Goal: Navigation & Orientation: Find specific page/section

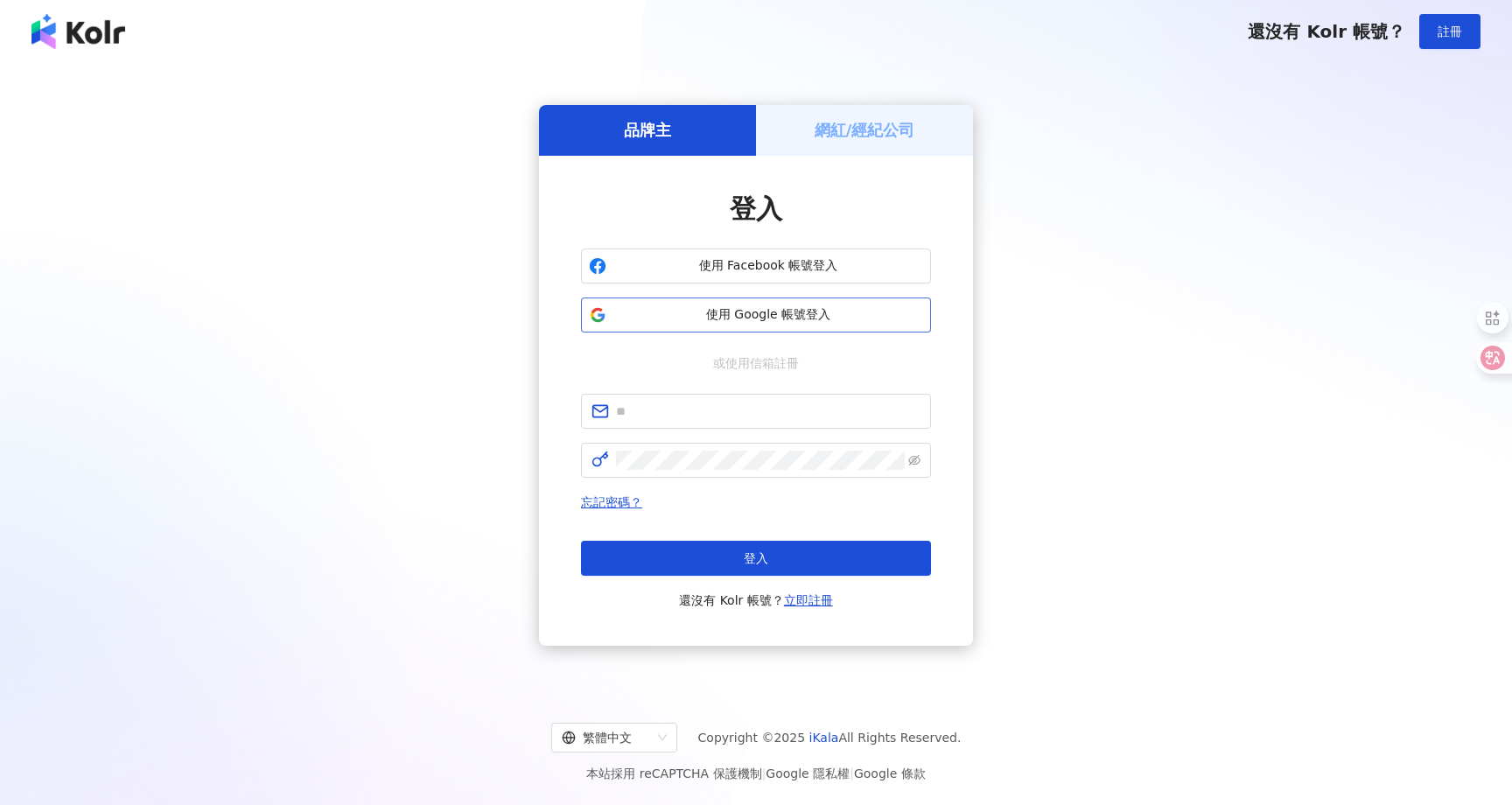
click at [793, 326] on button "使用 Google 帳號登入" at bounding box center [756, 314] width 350 height 35
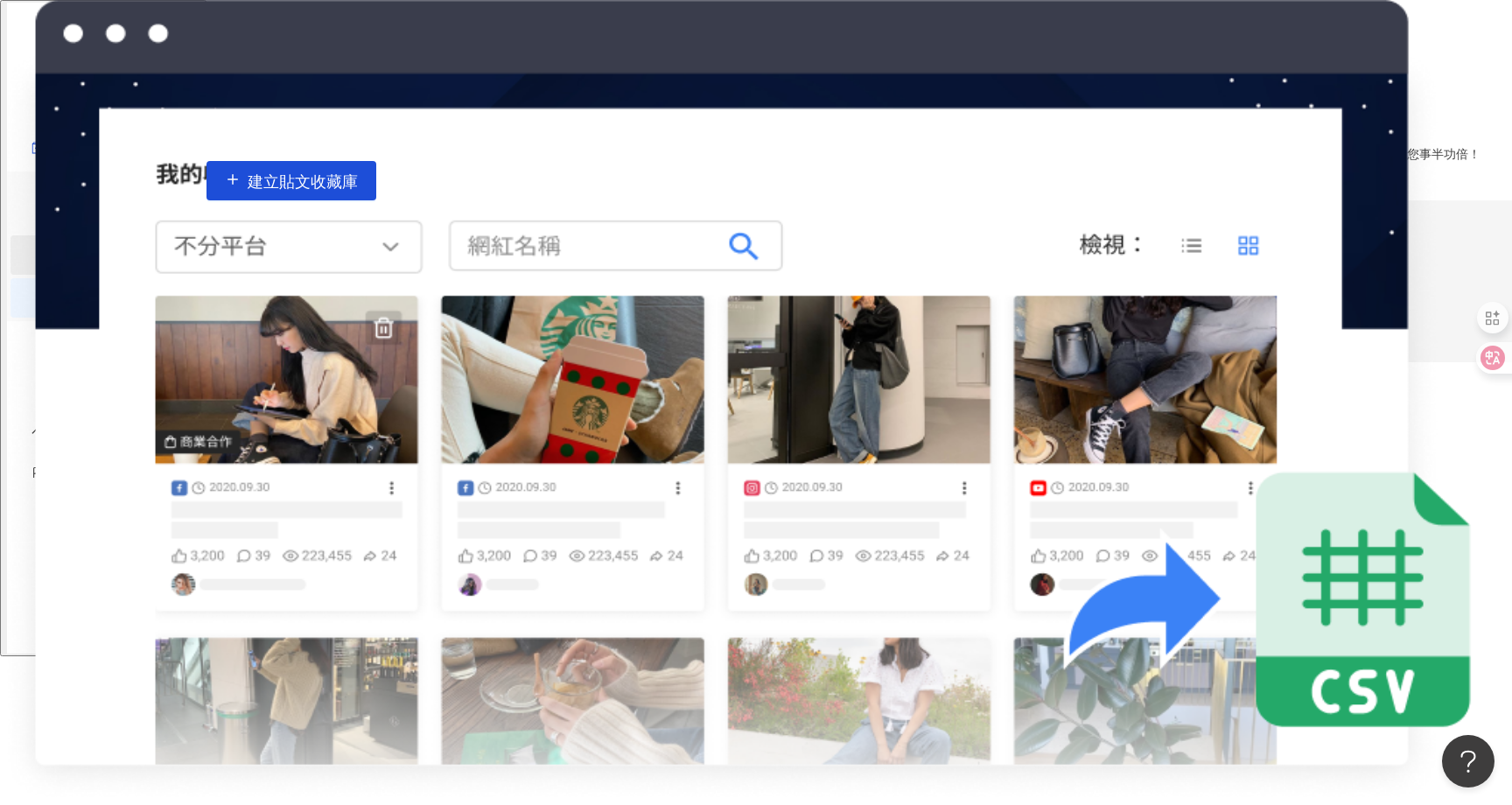
click at [93, 249] on link "網紅收藏" at bounding box center [117, 255] width 49 height 14
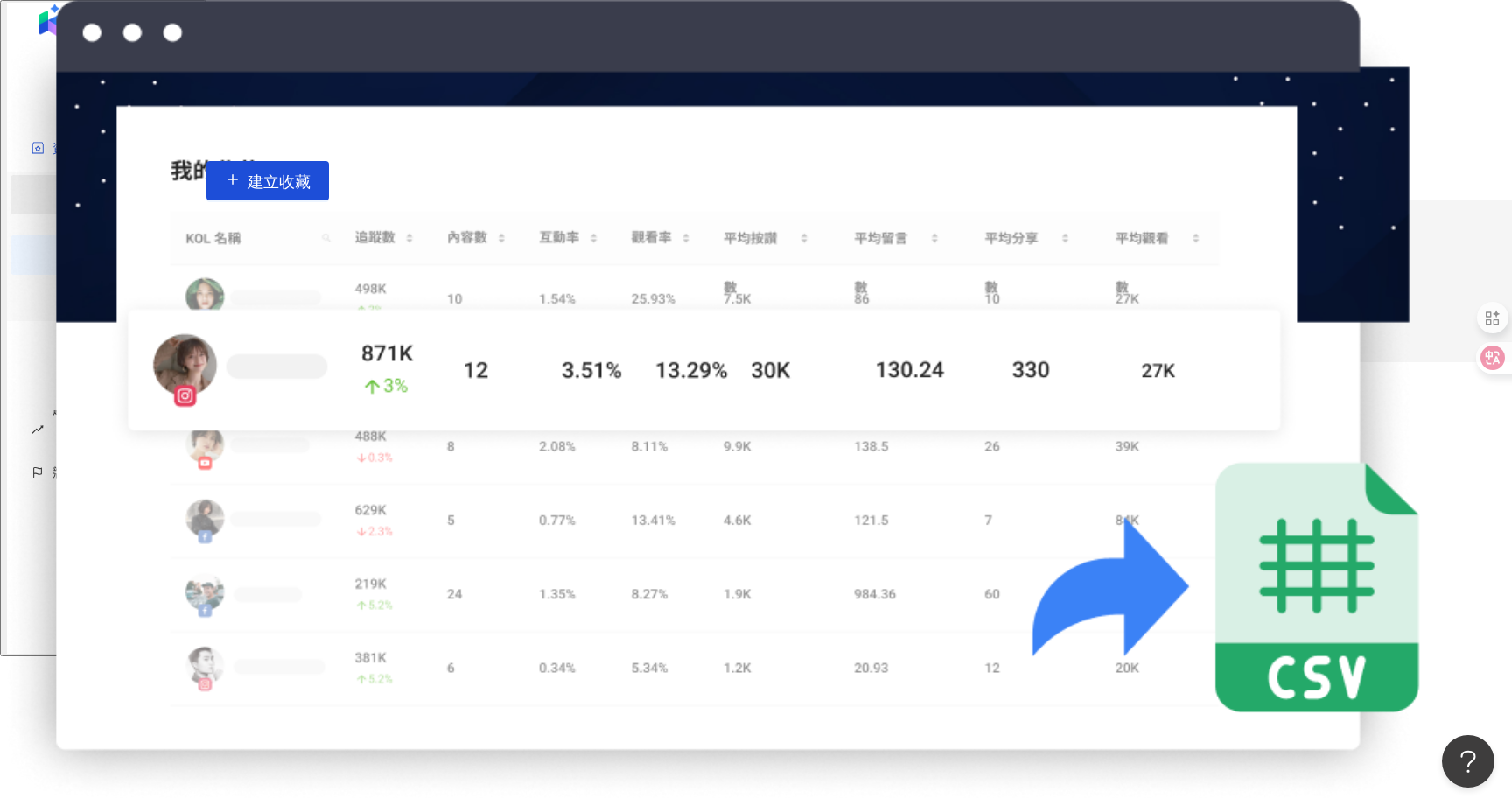
click at [93, 192] on link "網紅管理" at bounding box center [117, 194] width 49 height 14
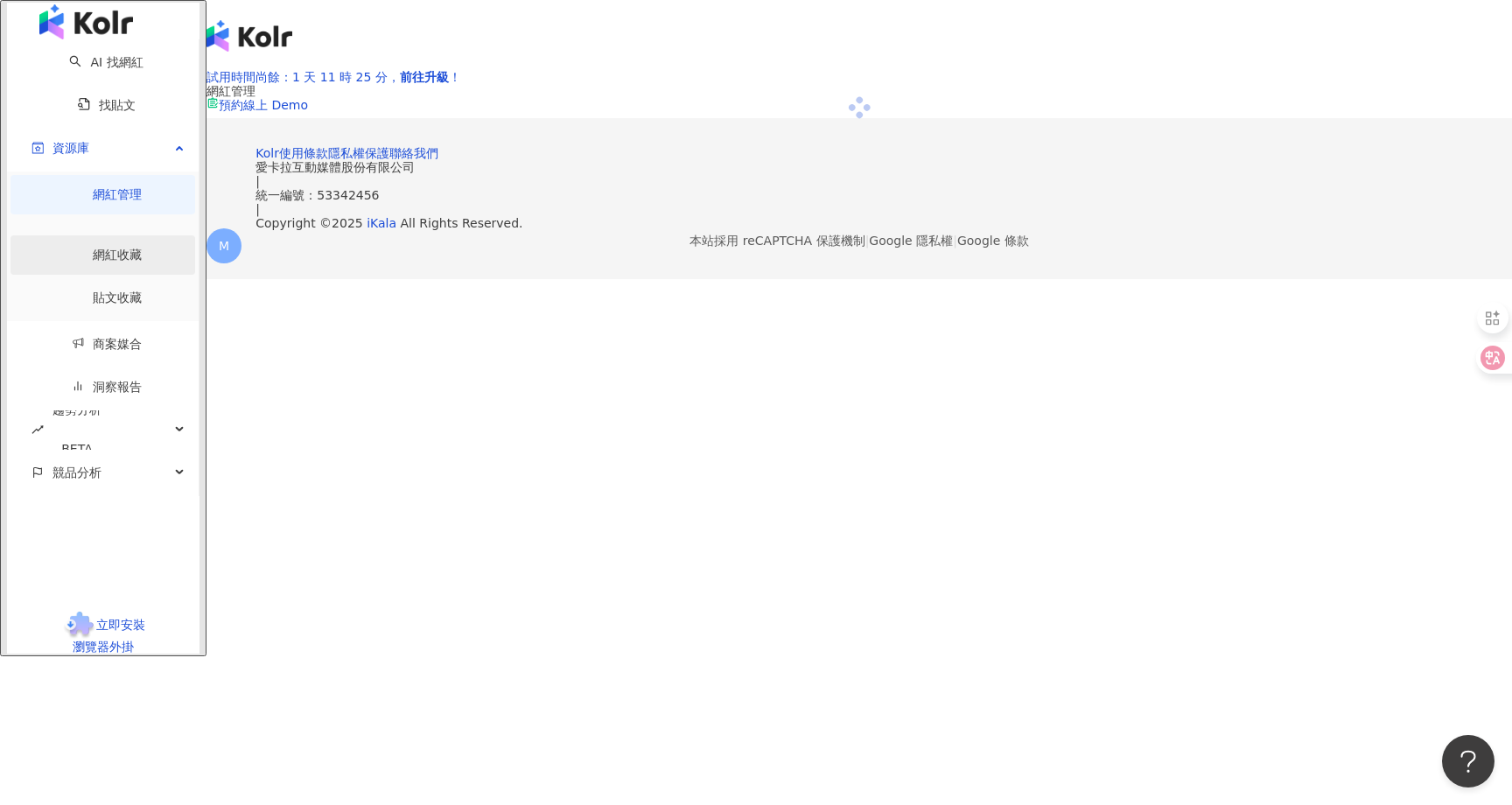
click at [93, 252] on link "網紅收藏" at bounding box center [117, 255] width 49 height 14
